Goal: Information Seeking & Learning: Learn about a topic

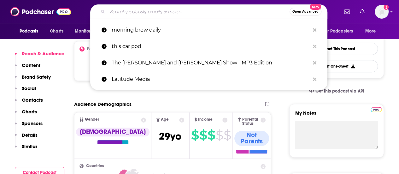
click at [129, 11] on input "Search podcasts, credits, & more..." at bounding box center [199, 12] width 182 height 10
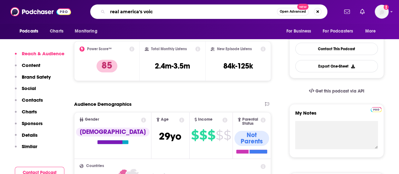
type input "real america's voice"
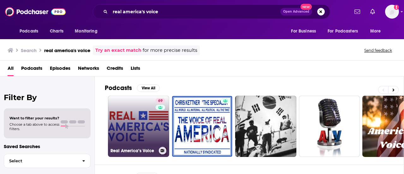
click at [155, 128] on link "69 Real America’s Voice" at bounding box center [138, 126] width 61 height 61
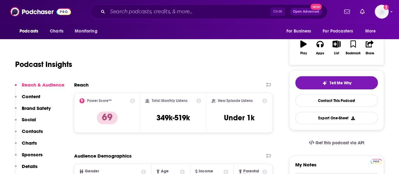
scroll to position [114, 0]
